Goal: Task Accomplishment & Management: Manage account settings

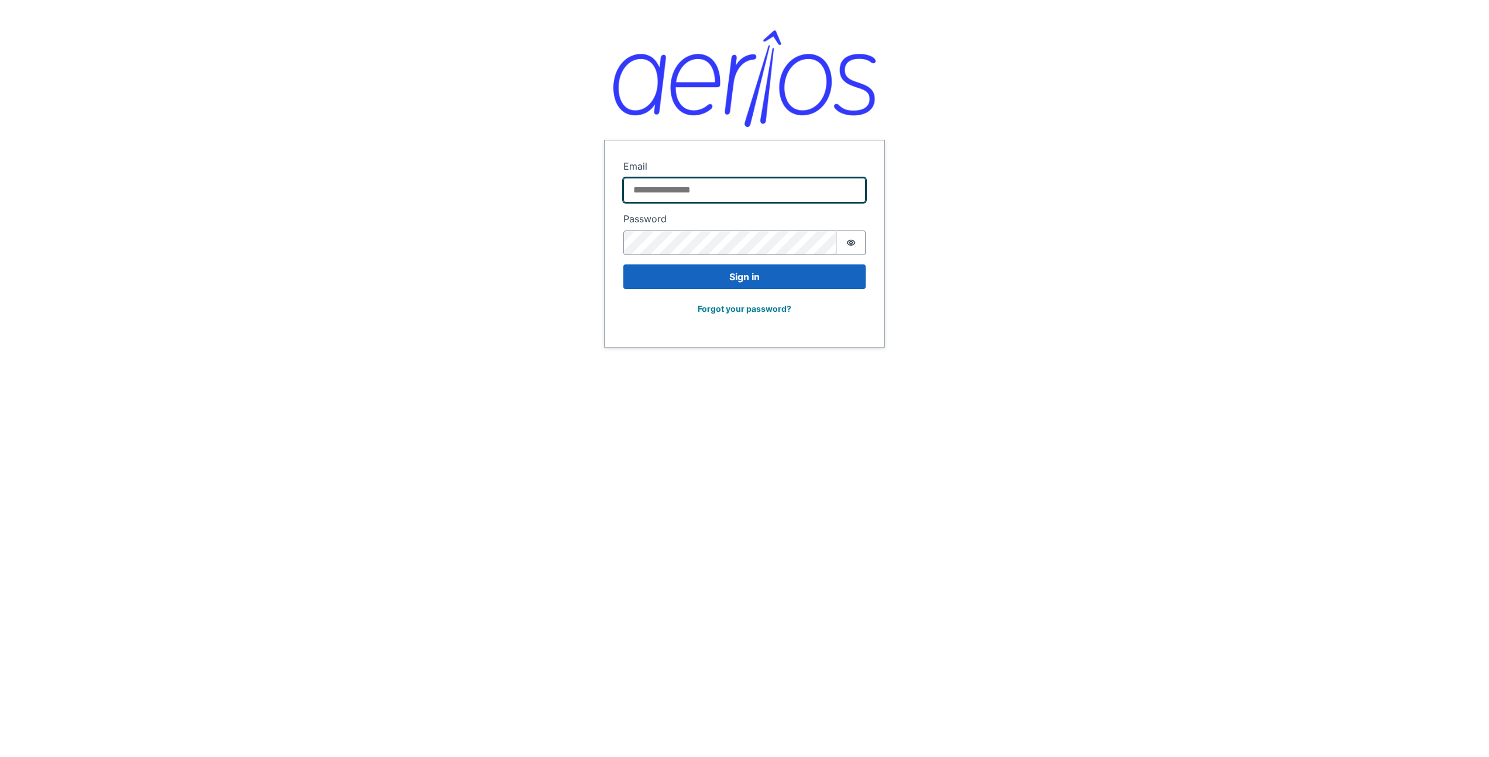
click at [746, 191] on input "Email" at bounding box center [744, 190] width 242 height 25
type input "**********"
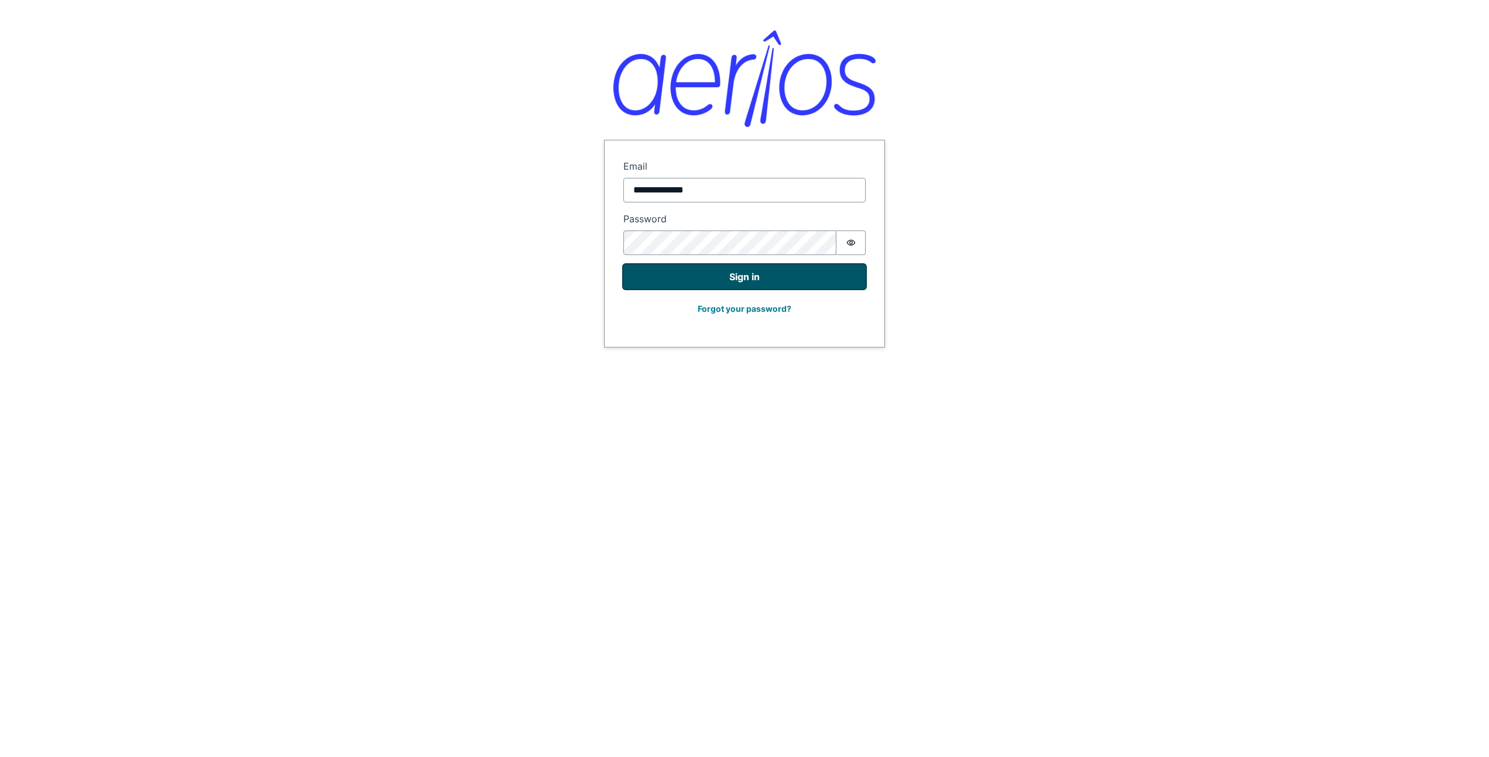
click at [773, 286] on button "Sign in" at bounding box center [744, 277] width 242 height 25
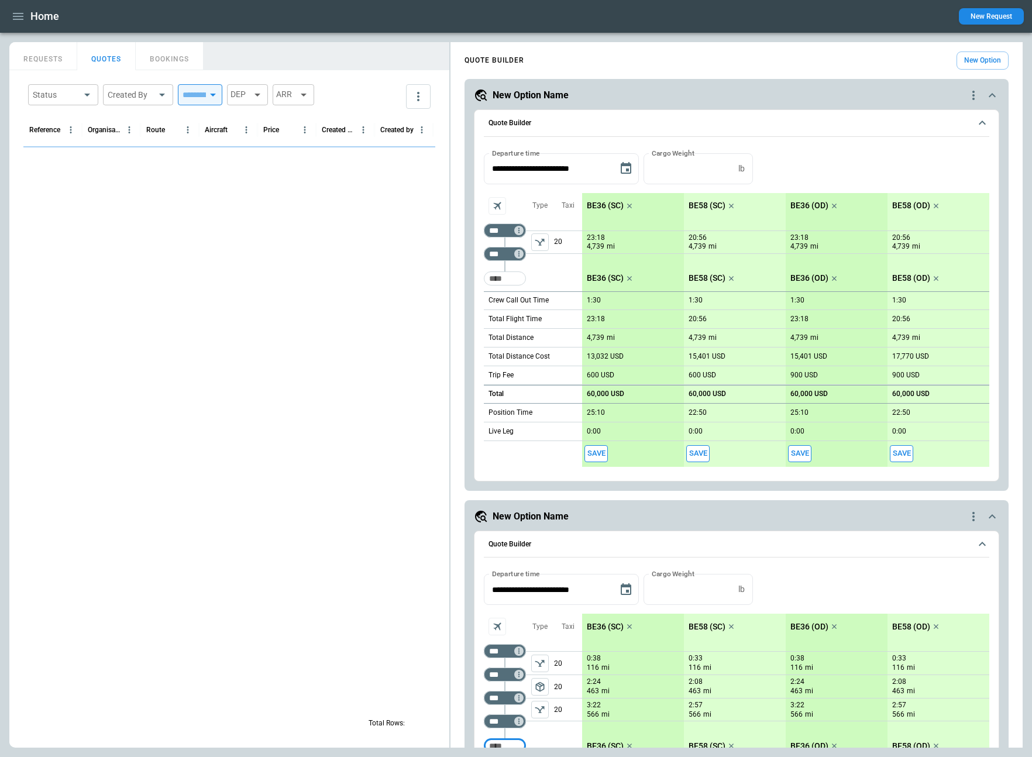
scroll to position [9, 0]
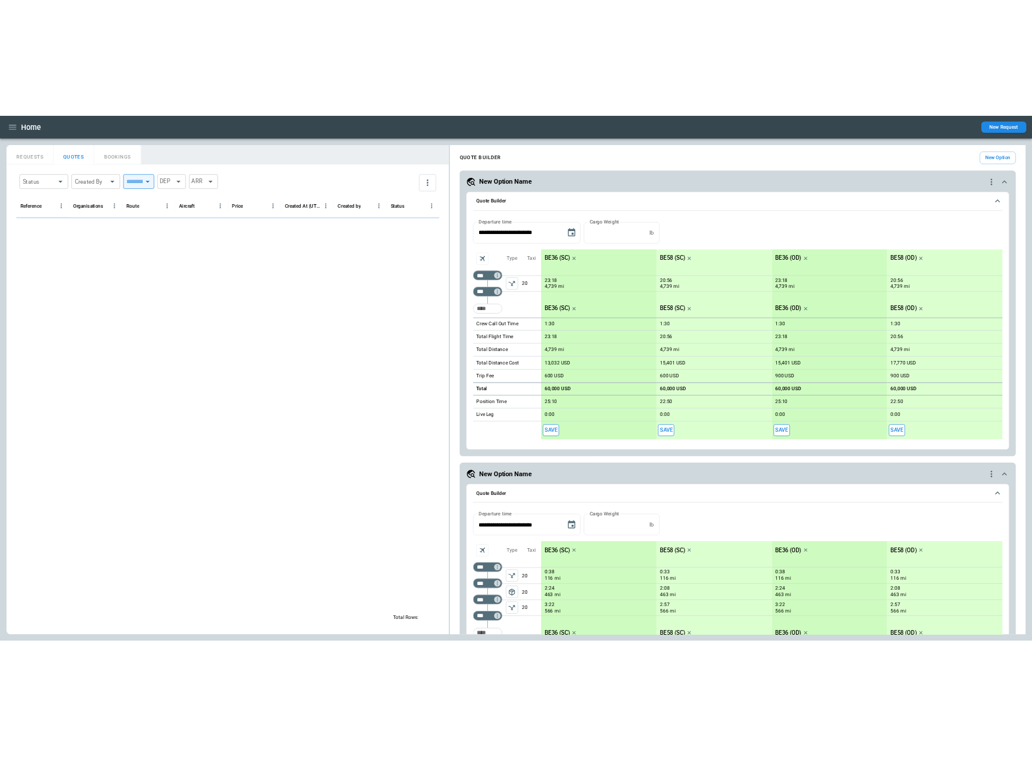
scroll to position [9, 0]
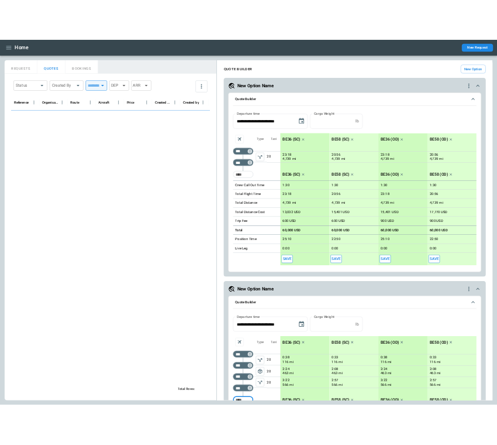
scroll to position [9, 0]
